Goal: Check status: Check status

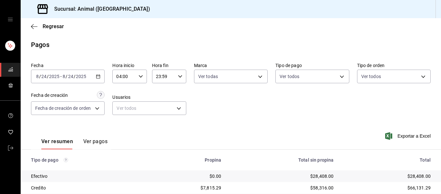
scroll to position [92, 0]
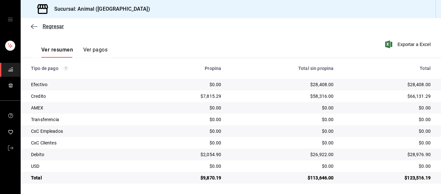
click at [33, 27] on icon "button" at bounding box center [34, 27] width 6 height 6
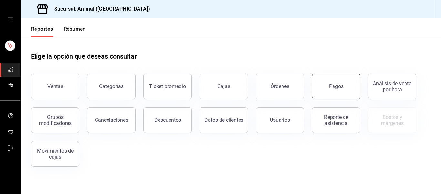
click at [334, 90] on button "Pagos" at bounding box center [336, 86] width 48 height 26
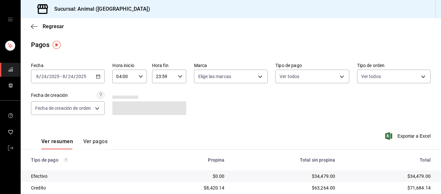
click at [98, 78] on icon "button" at bounding box center [98, 76] width 5 height 5
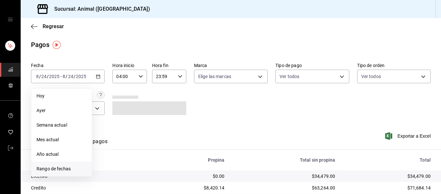
click at [69, 166] on span "Rango de fechas" at bounding box center [62, 168] width 50 height 7
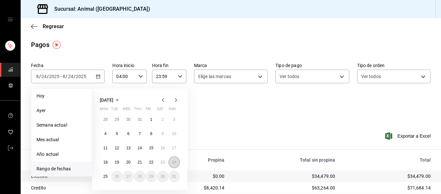
click at [173, 163] on abbr "24" at bounding box center [174, 162] width 4 height 5
click at [107, 175] on abbr "25" at bounding box center [105, 176] width 4 height 5
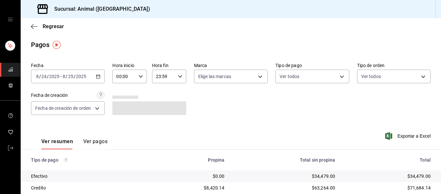
click at [141, 76] on icon "button" at bounding box center [141, 76] width 5 height 5
click at [121, 122] on span "04" at bounding box center [120, 122] width 7 height 5
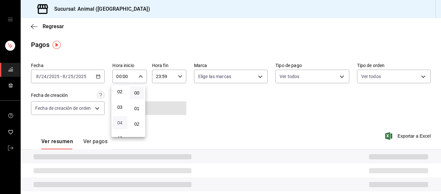
type input "04:00"
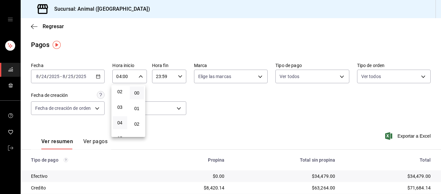
click at [179, 76] on div at bounding box center [220, 97] width 441 height 194
click at [179, 77] on icon "button" at bounding box center [180, 76] width 5 height 5
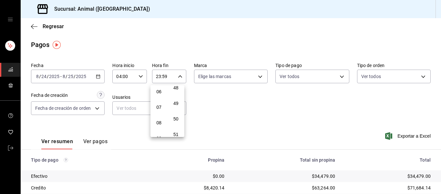
scroll to position [30, 0]
click at [161, 127] on span "04" at bounding box center [159, 124] width 7 height 5
type input "04:59"
click at [239, 123] on div at bounding box center [220, 97] width 441 height 194
click at [257, 73] on body "Sucursal: Animal ([GEOGRAPHIC_DATA]) Regresar Pagos Fecha [DATE] [DATE] - [DATE…" at bounding box center [220, 97] width 441 height 194
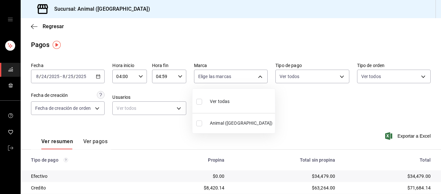
click at [252, 107] on li "Ver todas" at bounding box center [234, 100] width 83 height 19
type input "96838179-8fbb-4073-aae3-1789726318c8"
checkbox input "true"
click at [293, 109] on div at bounding box center [220, 97] width 441 height 194
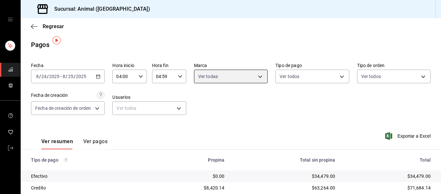
scroll to position [92, 0]
